Goal: Task Accomplishment & Management: Use online tool/utility

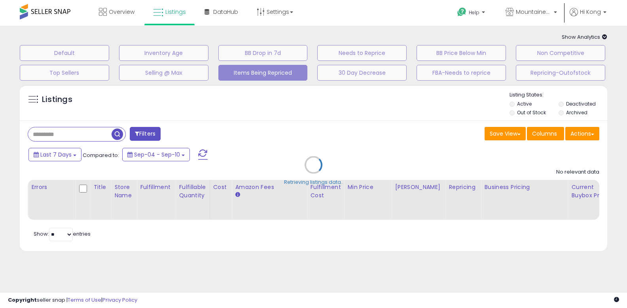
select select "**"
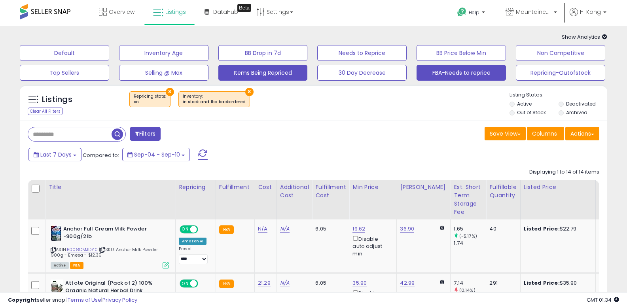
click at [446, 71] on button "FBA-Needs to reprice" at bounding box center [460, 73] width 89 height 16
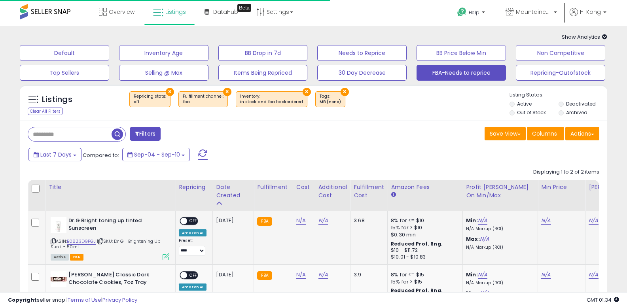
scroll to position [78, 0]
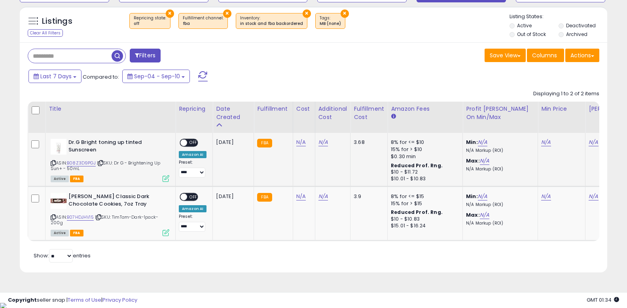
click at [195, 141] on span "OFF" at bounding box center [193, 143] width 13 height 7
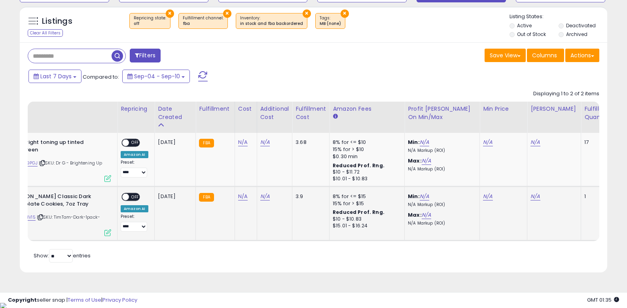
scroll to position [0, 0]
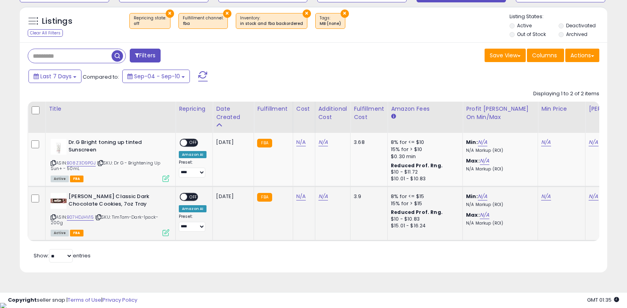
click at [193, 199] on span "OFF" at bounding box center [193, 197] width 13 height 7
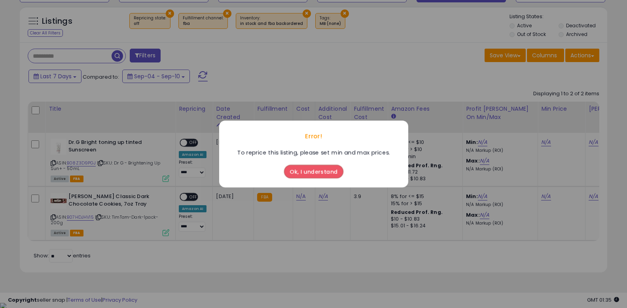
click at [303, 173] on button "Ok, I understand" at bounding box center [313, 171] width 59 height 13
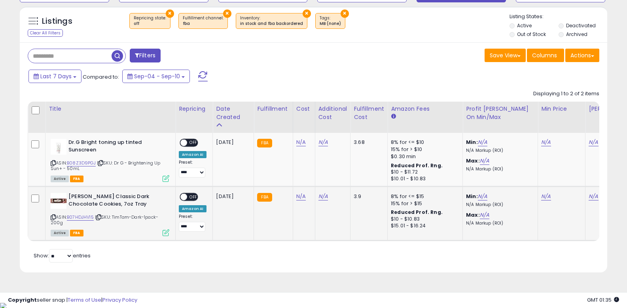
click at [548, 196] on div "N/A" at bounding box center [560, 196] width 38 height 7
click at [538, 198] on td "N/A" at bounding box center [561, 214] width 47 height 54
click at [541, 195] on link "N/A" at bounding box center [545, 197] width 9 height 8
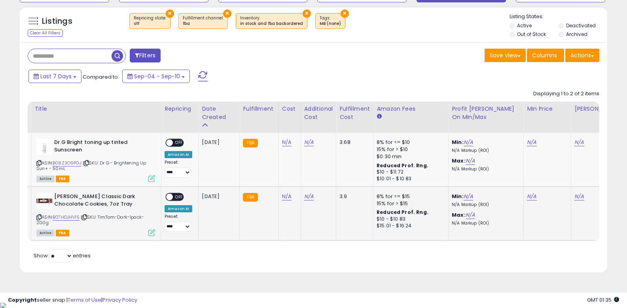
scroll to position [0, 14]
type input "****"
click button "submit" at bounding box center [555, 169] width 13 height 12
click at [527, 209] on div "Disable auto adjust min" at bounding box center [546, 213] width 38 height 23
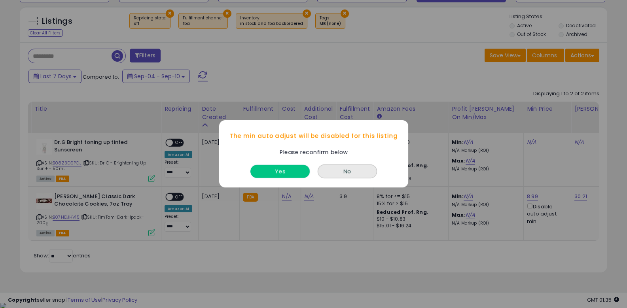
click at [286, 170] on button "Yes" at bounding box center [279, 171] width 59 height 13
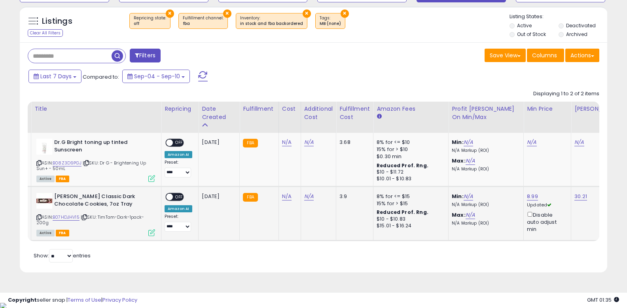
click at [180, 195] on span "OFF" at bounding box center [179, 197] width 13 height 7
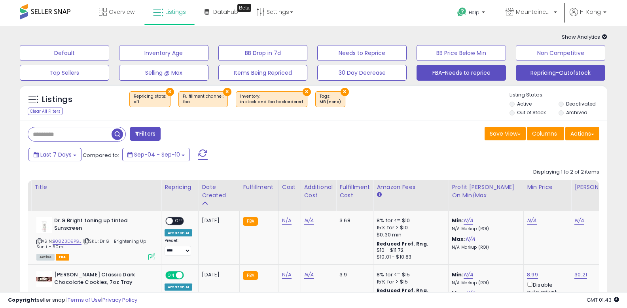
click at [522, 70] on button "Repricing-Outofstock" at bounding box center [560, 73] width 89 height 16
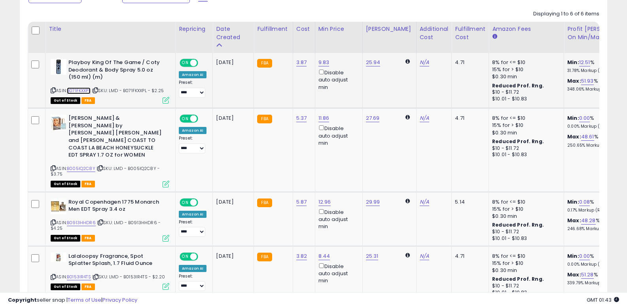
click at [84, 91] on link "B071FKXXPL" at bounding box center [79, 90] width 24 height 7
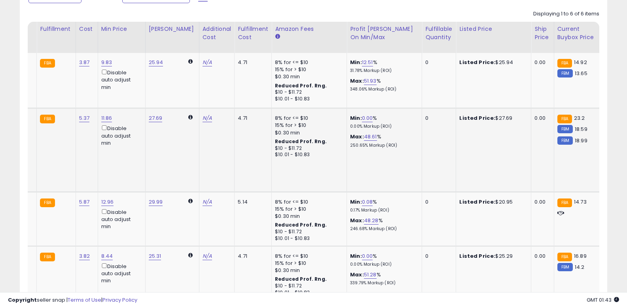
scroll to position [0, 282]
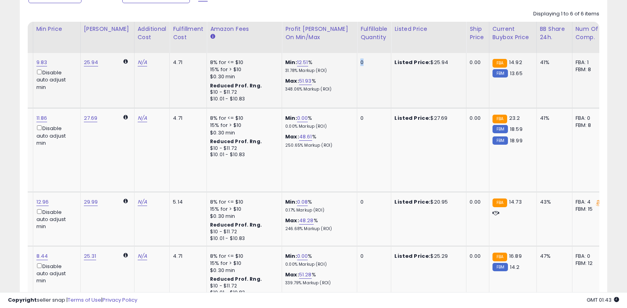
click at [360, 62] on div "0" at bounding box center [372, 62] width 25 height 7
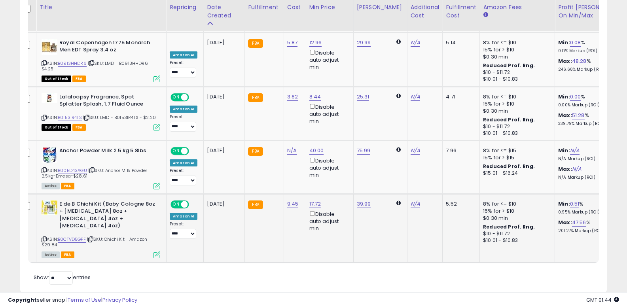
scroll to position [0, 0]
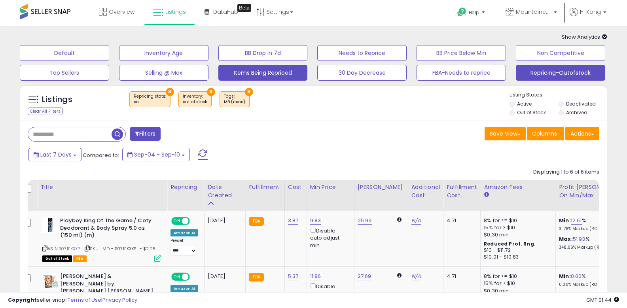
click at [241, 71] on button "Items Being Repriced" at bounding box center [262, 73] width 89 height 16
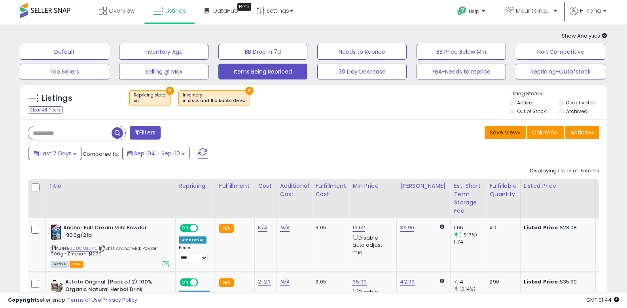
click at [503, 131] on button "Save View" at bounding box center [504, 132] width 41 height 13
drag, startPoint x: 308, startPoint y: 118, endPoint x: 301, endPoint y: 109, distance: 11.5
click at [308, 117] on div "Listings Clear All Filters × Repricing state : on × Active" at bounding box center [313, 101] width 587 height 36
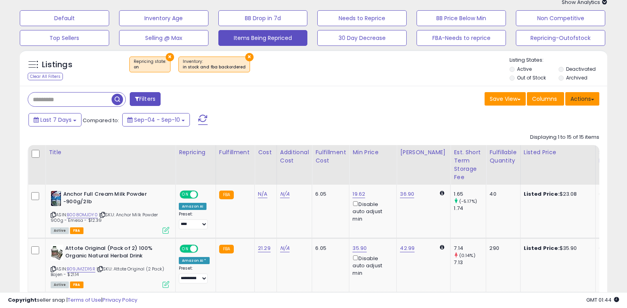
click at [585, 103] on button "Actions" at bounding box center [582, 98] width 34 height 13
click at [363, 117] on div "Last 7 Days Compared to: Sep-04 - Sep-10" at bounding box center [240, 121] width 429 height 18
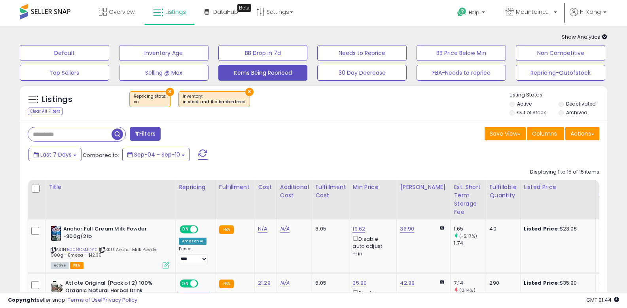
click at [348, 119] on div "Listings Clear All Filters × Repricing state : on × Active" at bounding box center [313, 103] width 587 height 36
